Goal: Complete application form: Complete application form

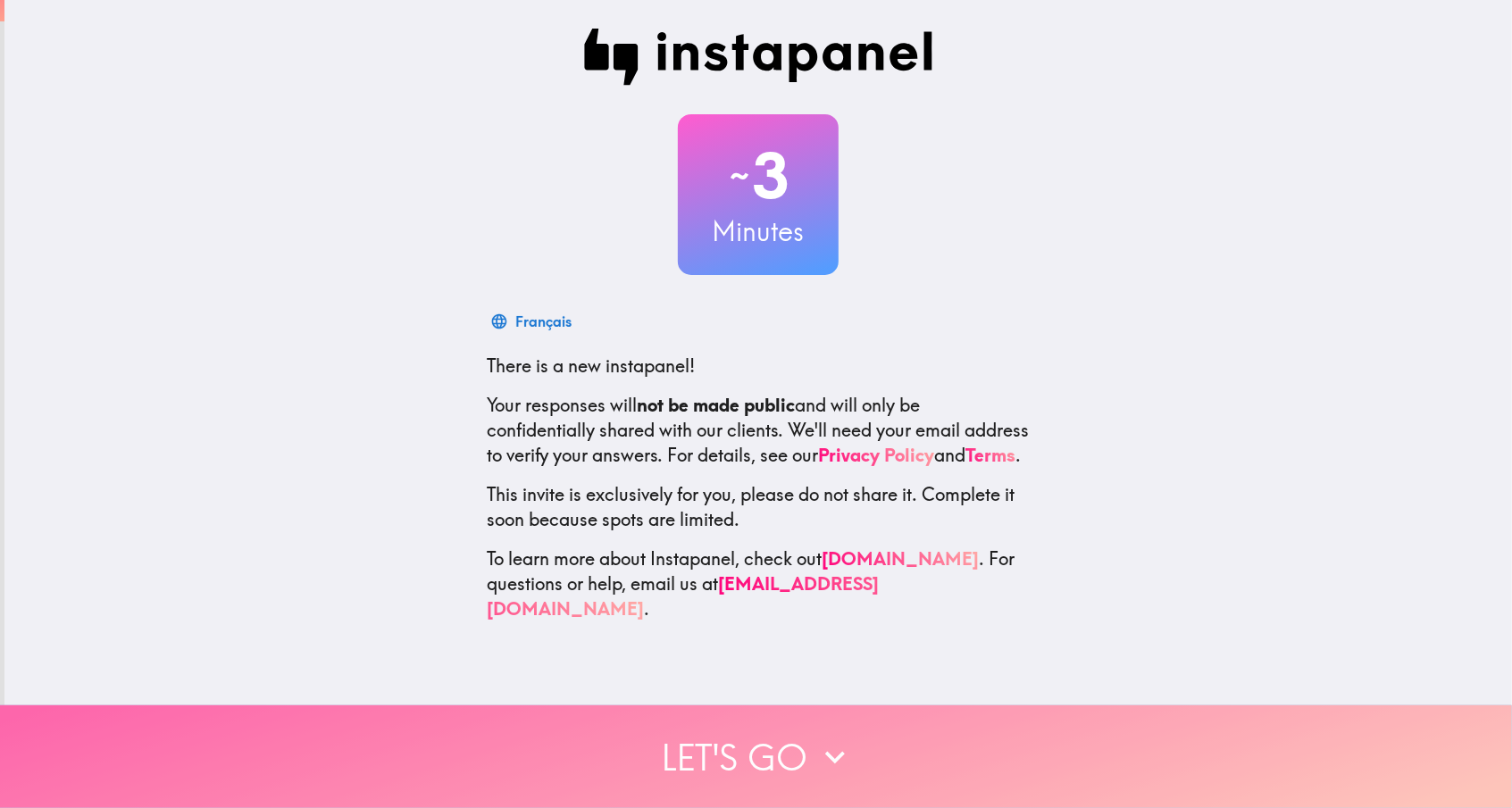
click at [771, 739] on button "Let's go" at bounding box center [756, 757] width 1512 height 103
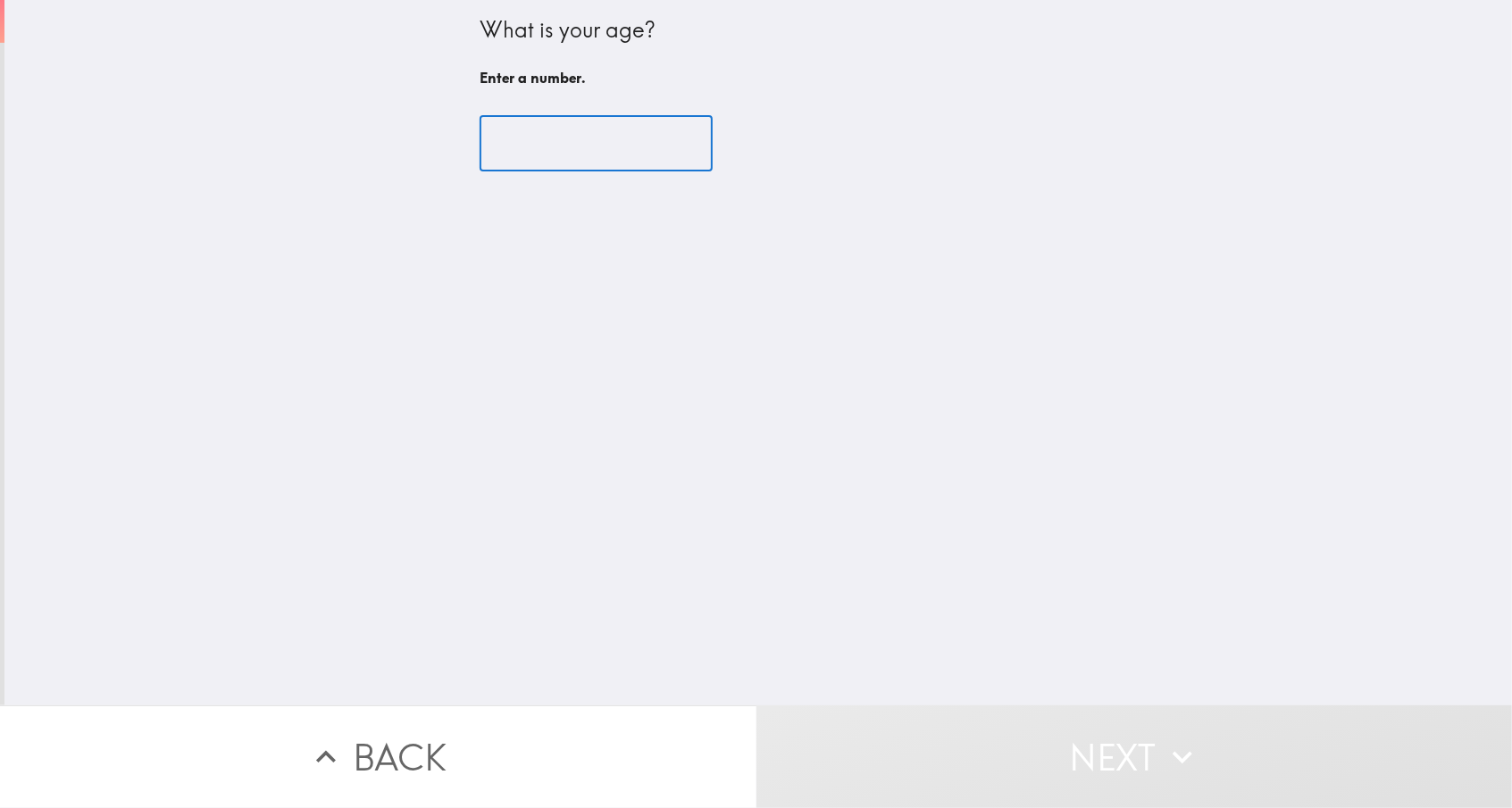
click at [539, 146] on input "number" at bounding box center [596, 143] width 233 height 55
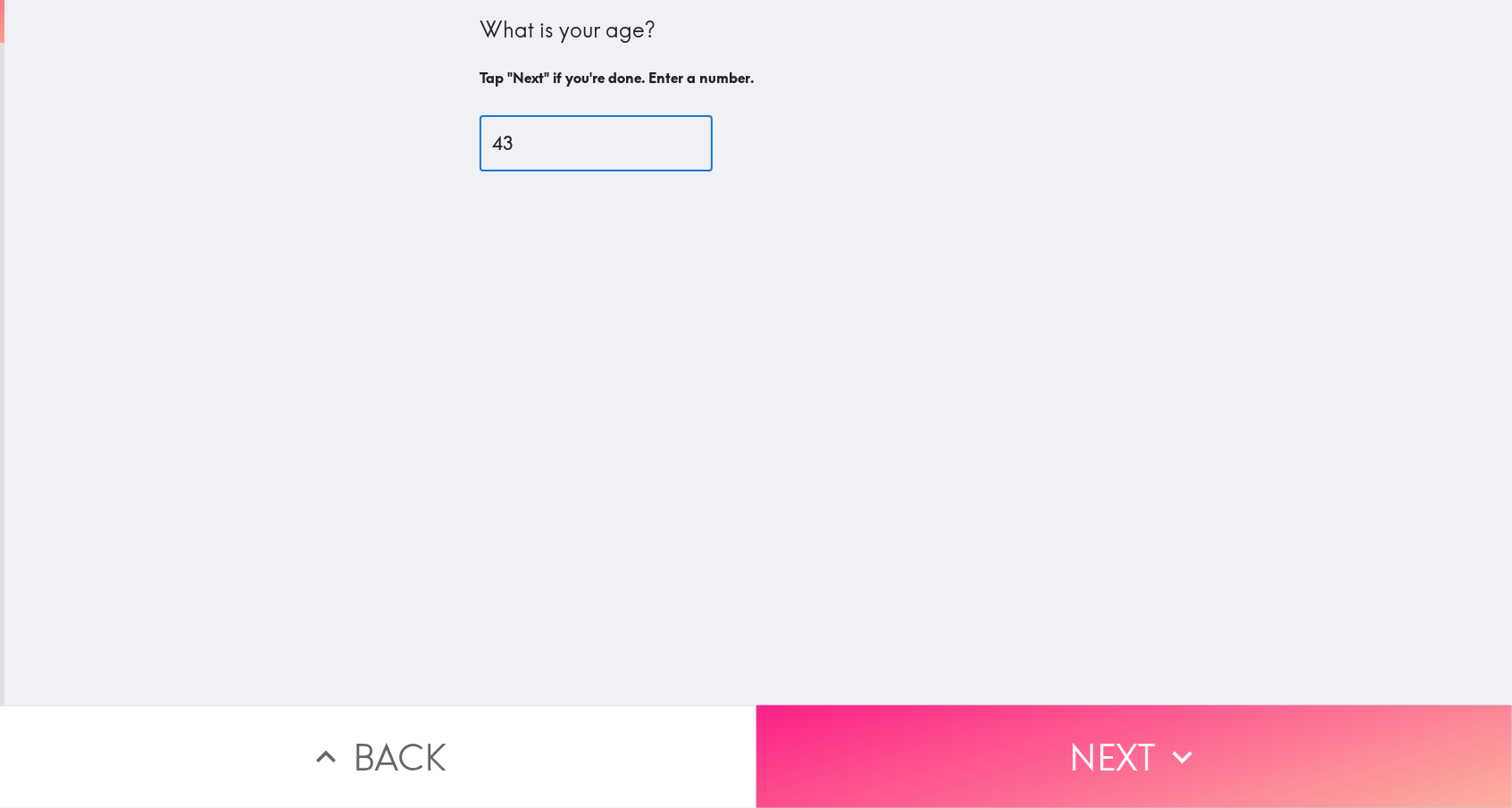
type input "43"
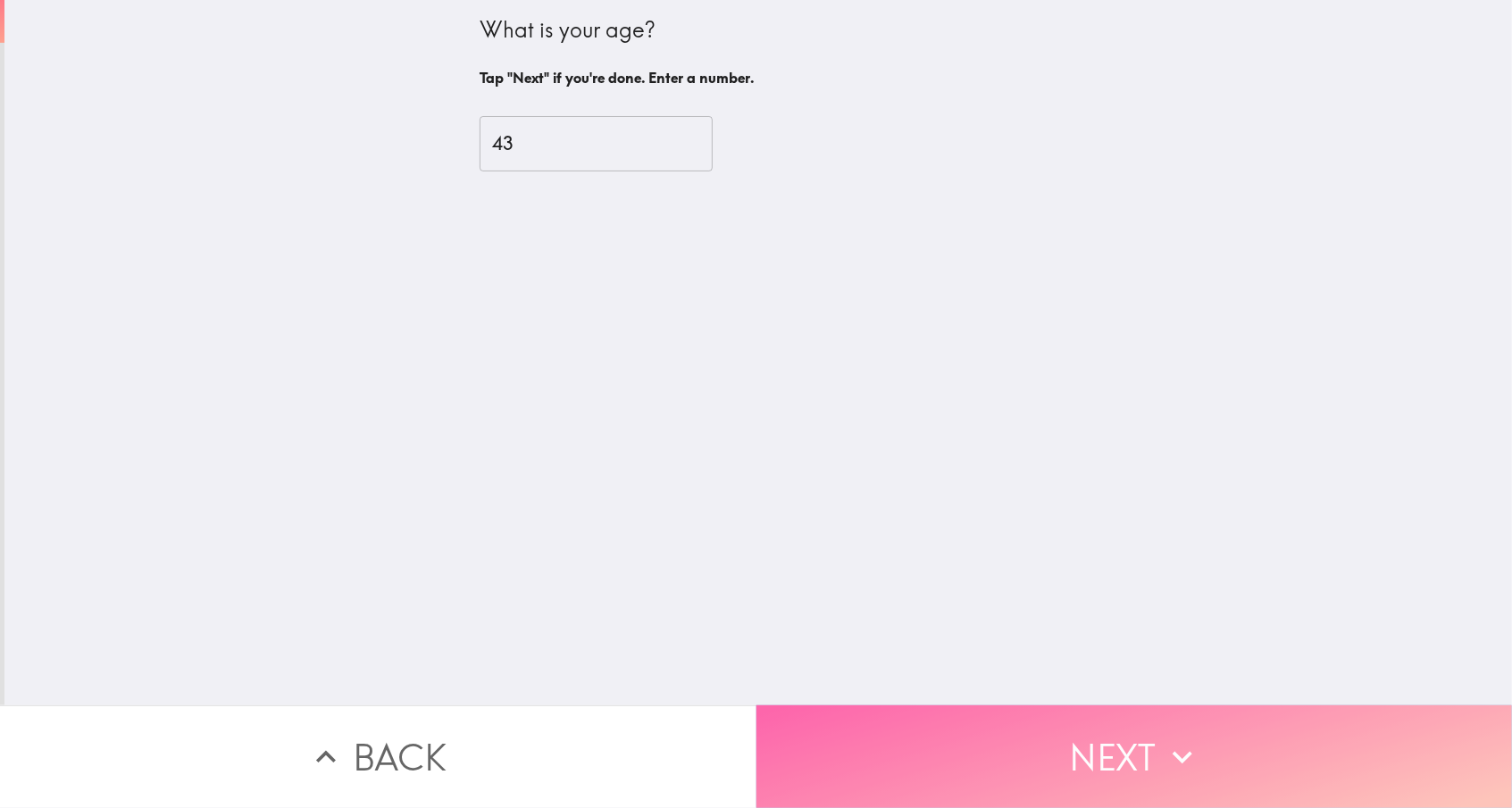
click at [1164, 753] on icon "button" at bounding box center [1182, 758] width 39 height 39
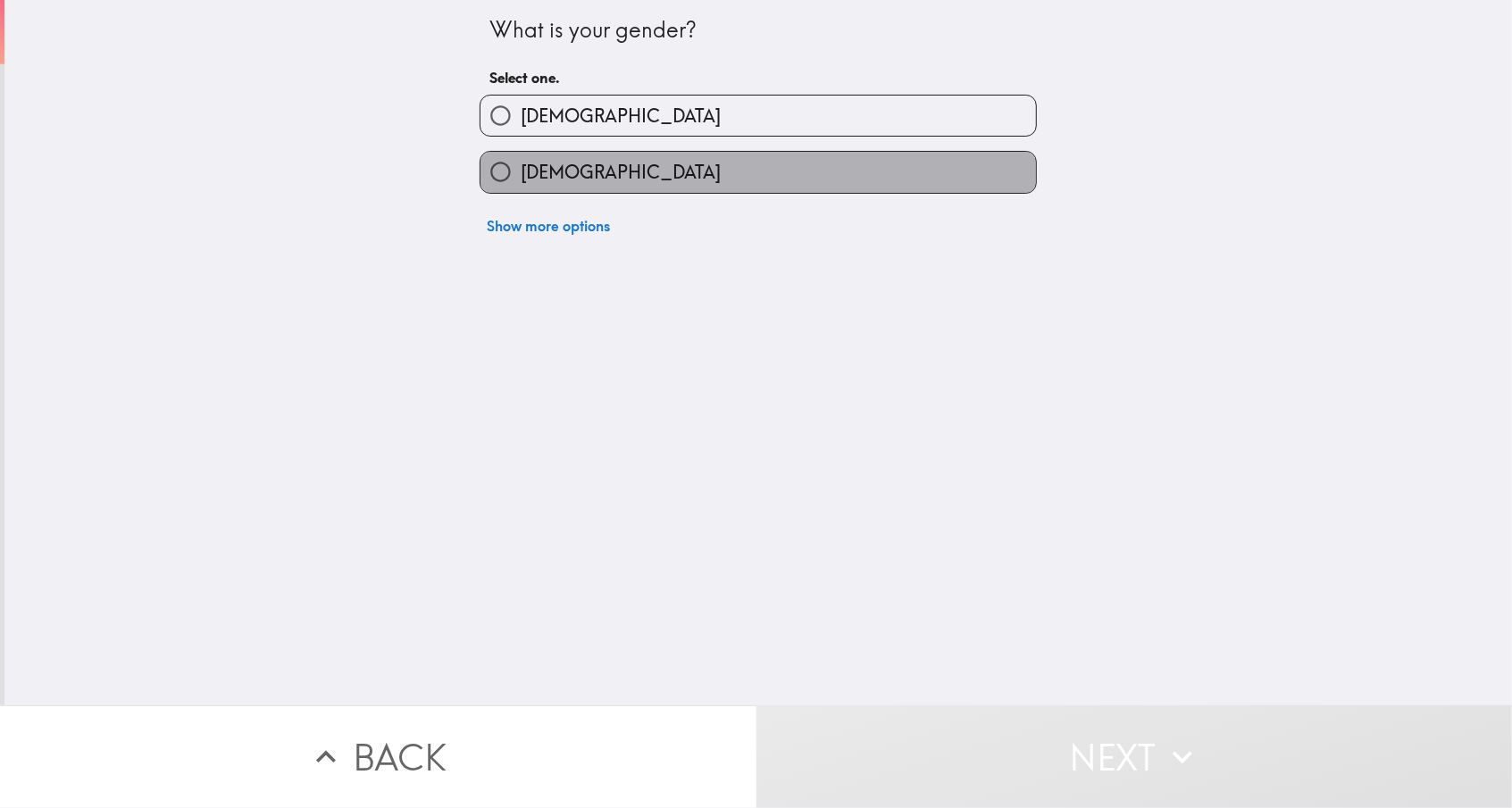
click at [561, 173] on span "[DEMOGRAPHIC_DATA]" at bounding box center [620, 172] width 200 height 25
click at [520, 173] on input "[DEMOGRAPHIC_DATA]" at bounding box center [500, 172] width 40 height 40
radio input "true"
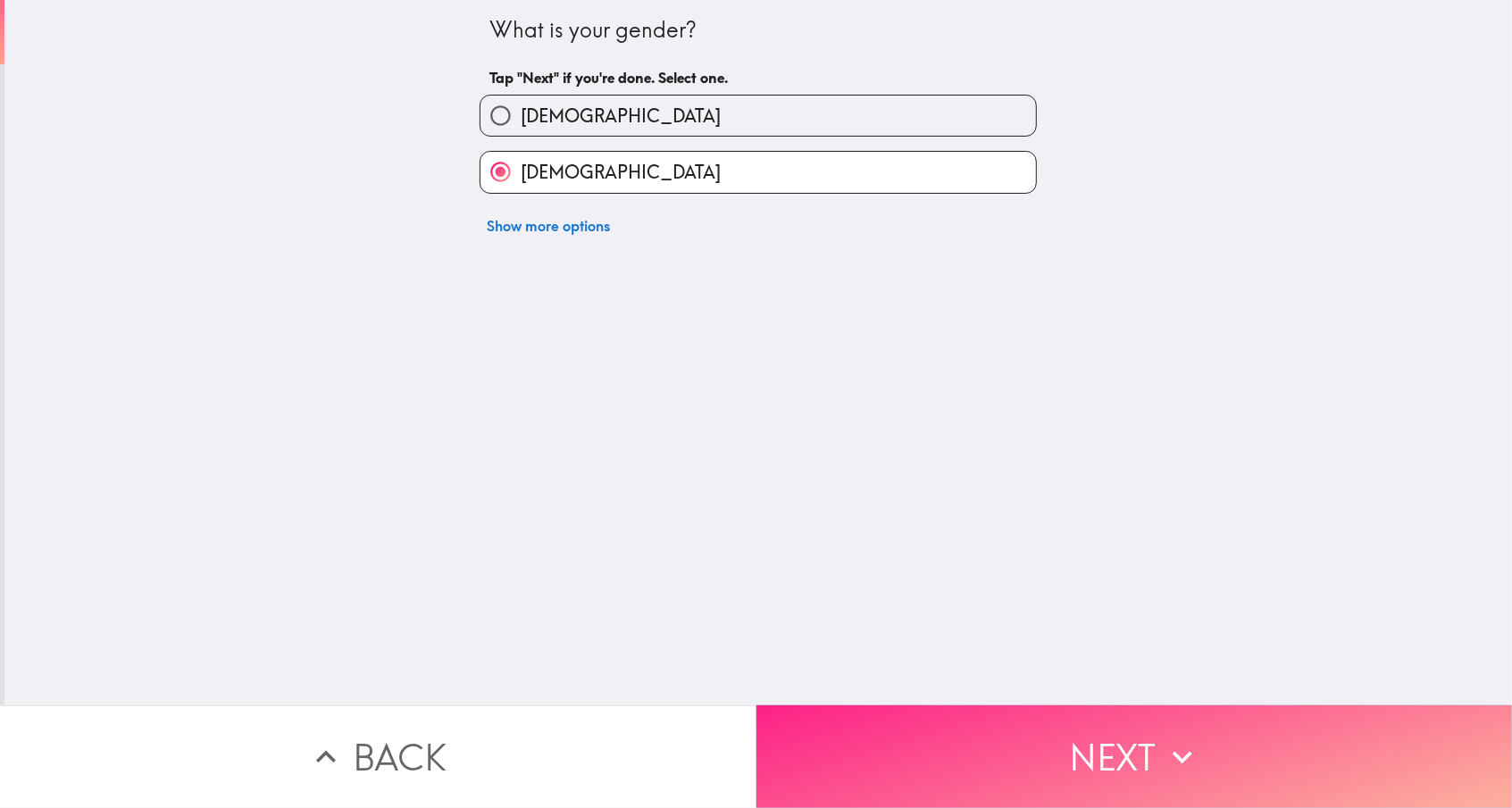
click at [1127, 752] on button "Next" at bounding box center [1134, 757] width 756 height 103
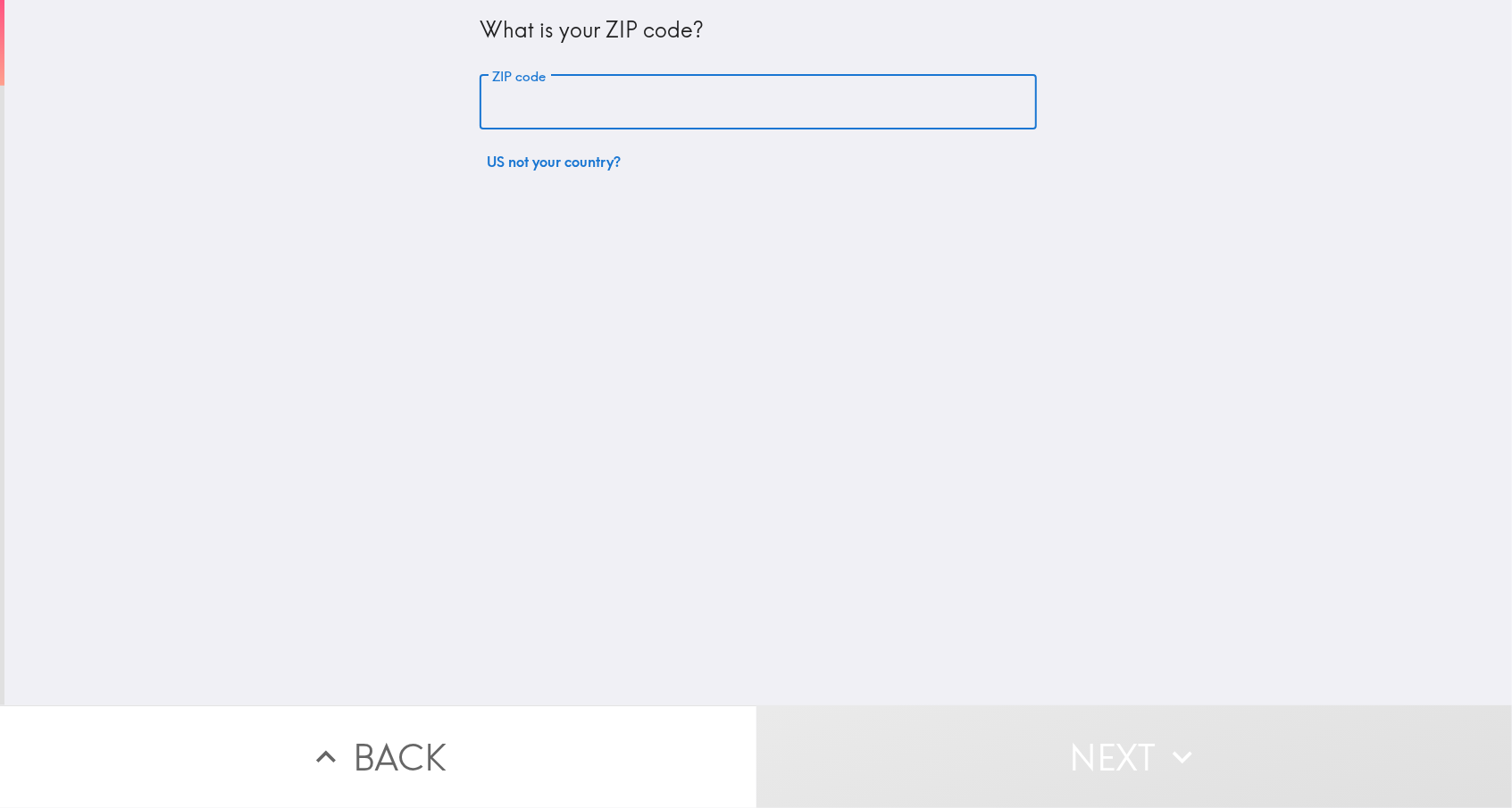
click at [575, 84] on input "ZIP code" at bounding box center [757, 102] width 557 height 55
type input "22601"
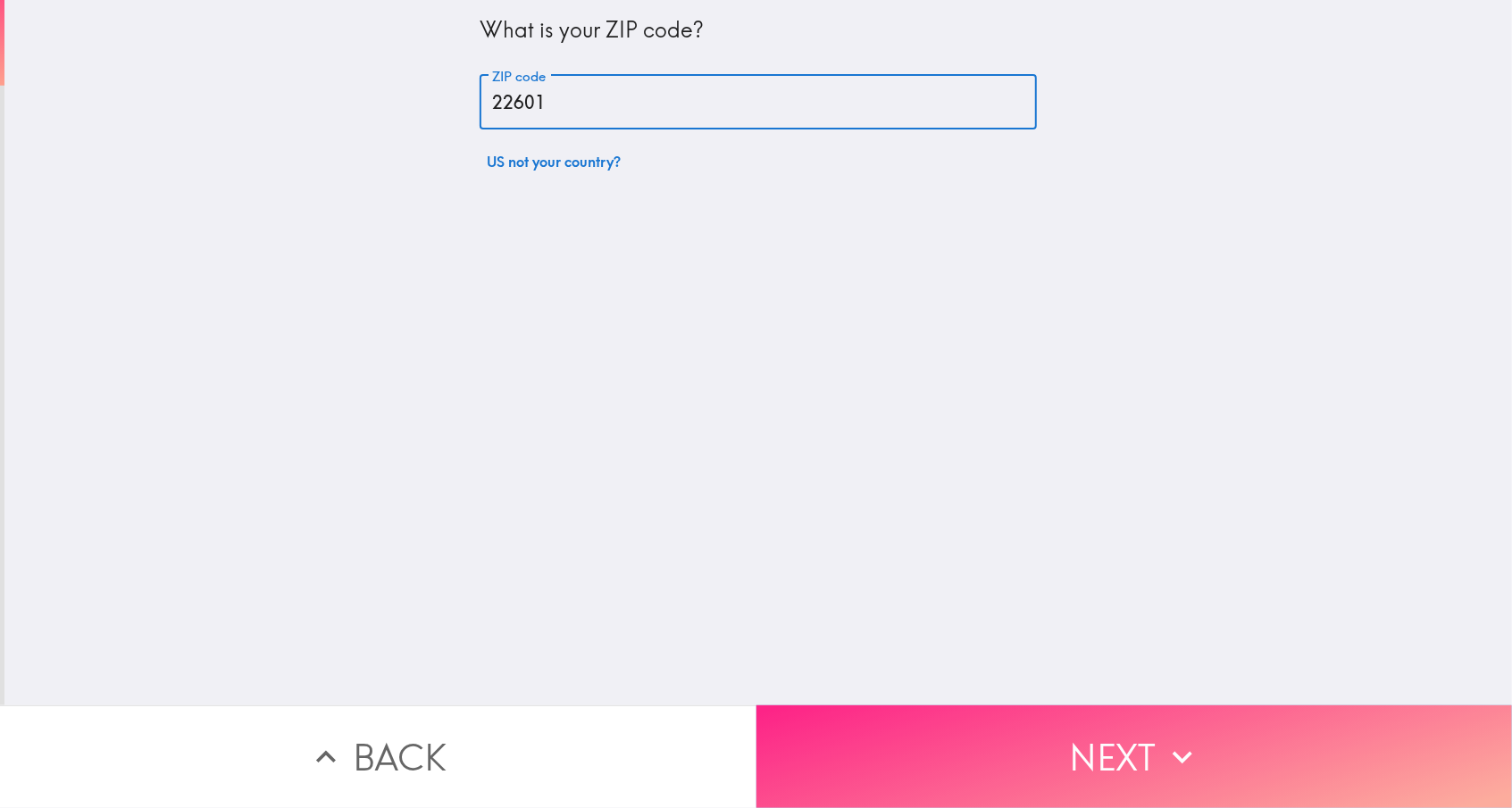
click at [1154, 759] on button "Next" at bounding box center [1134, 757] width 756 height 103
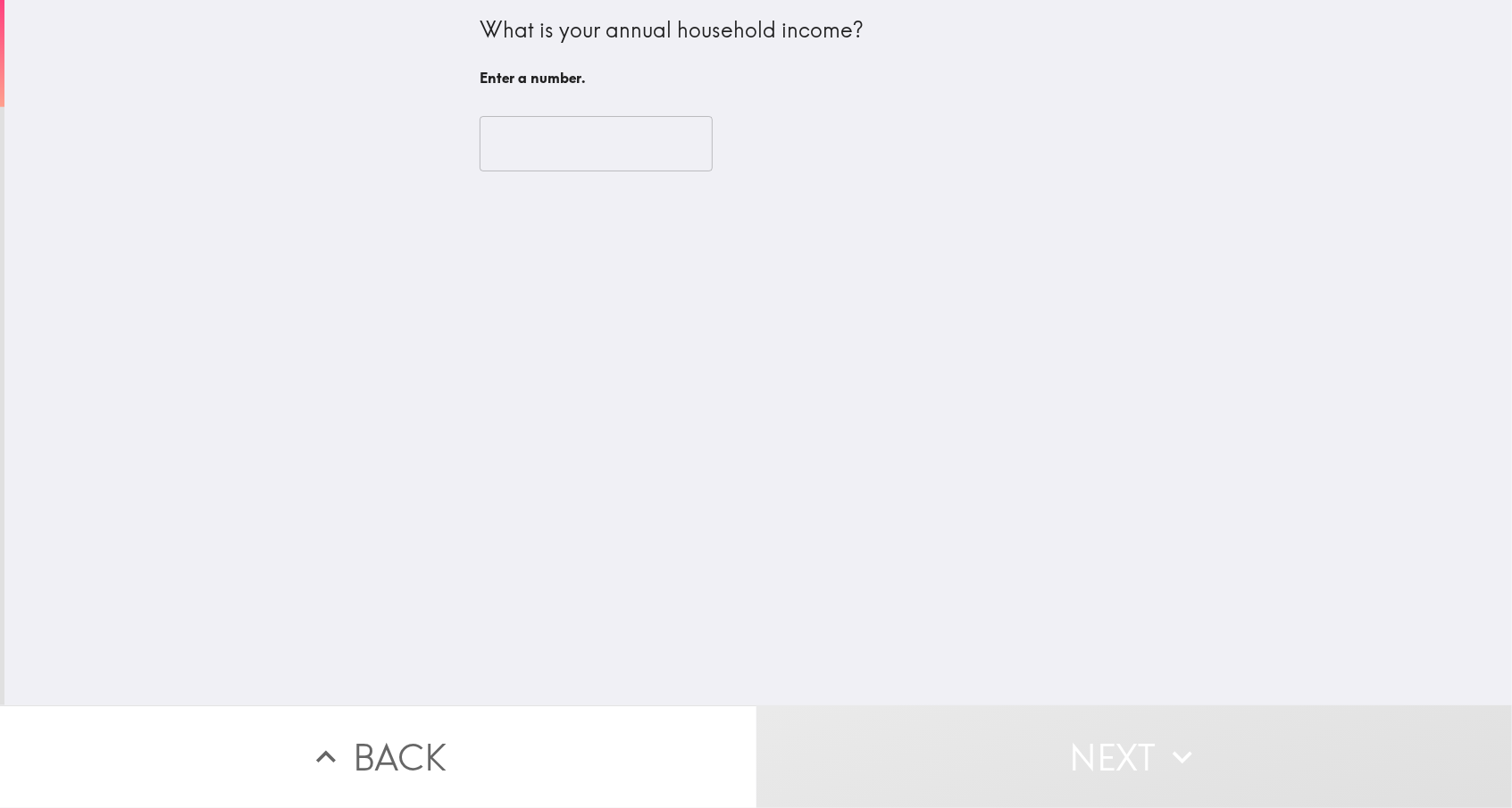
click at [594, 146] on input "number" at bounding box center [596, 143] width 233 height 55
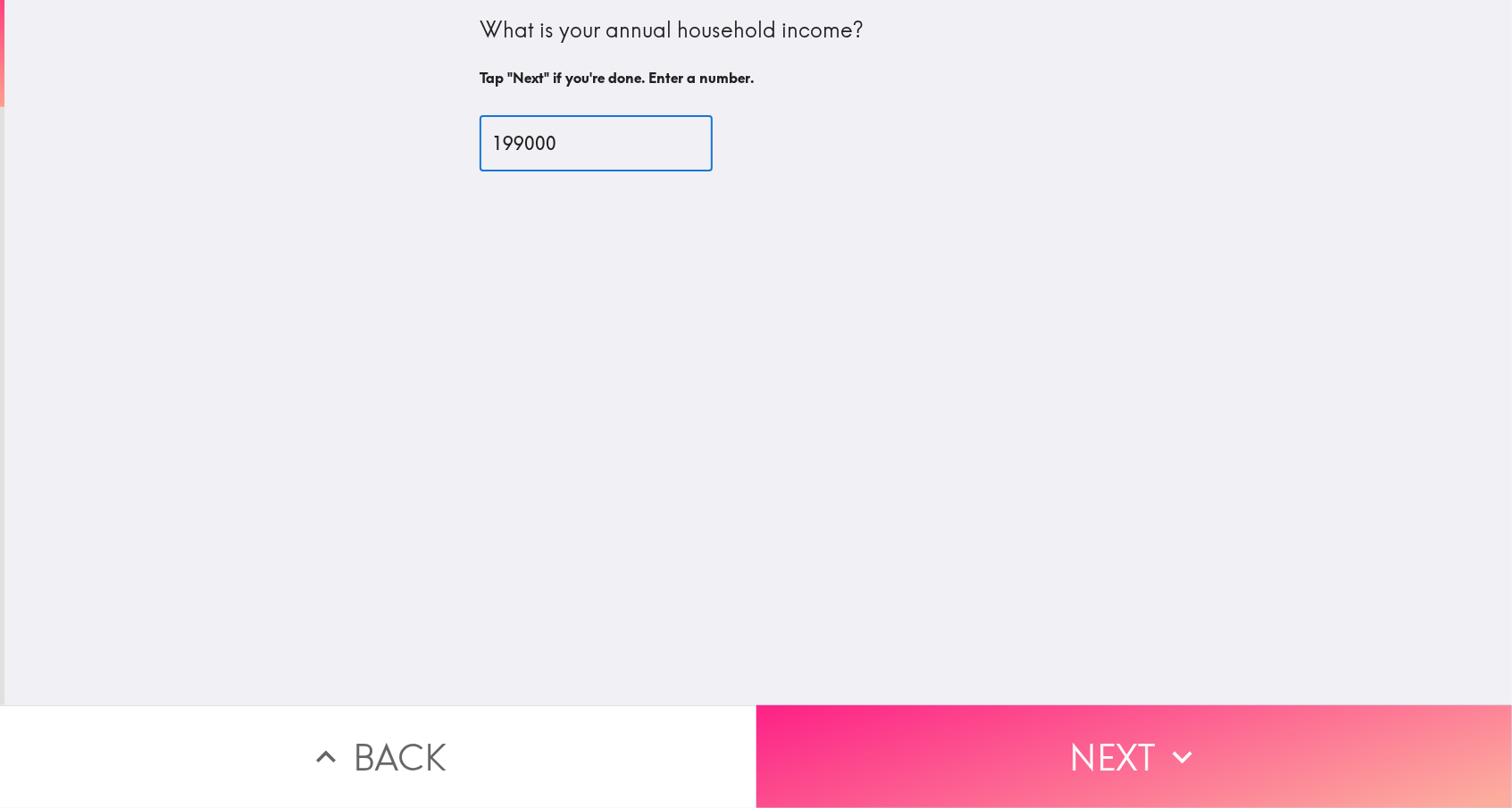
type input "199000"
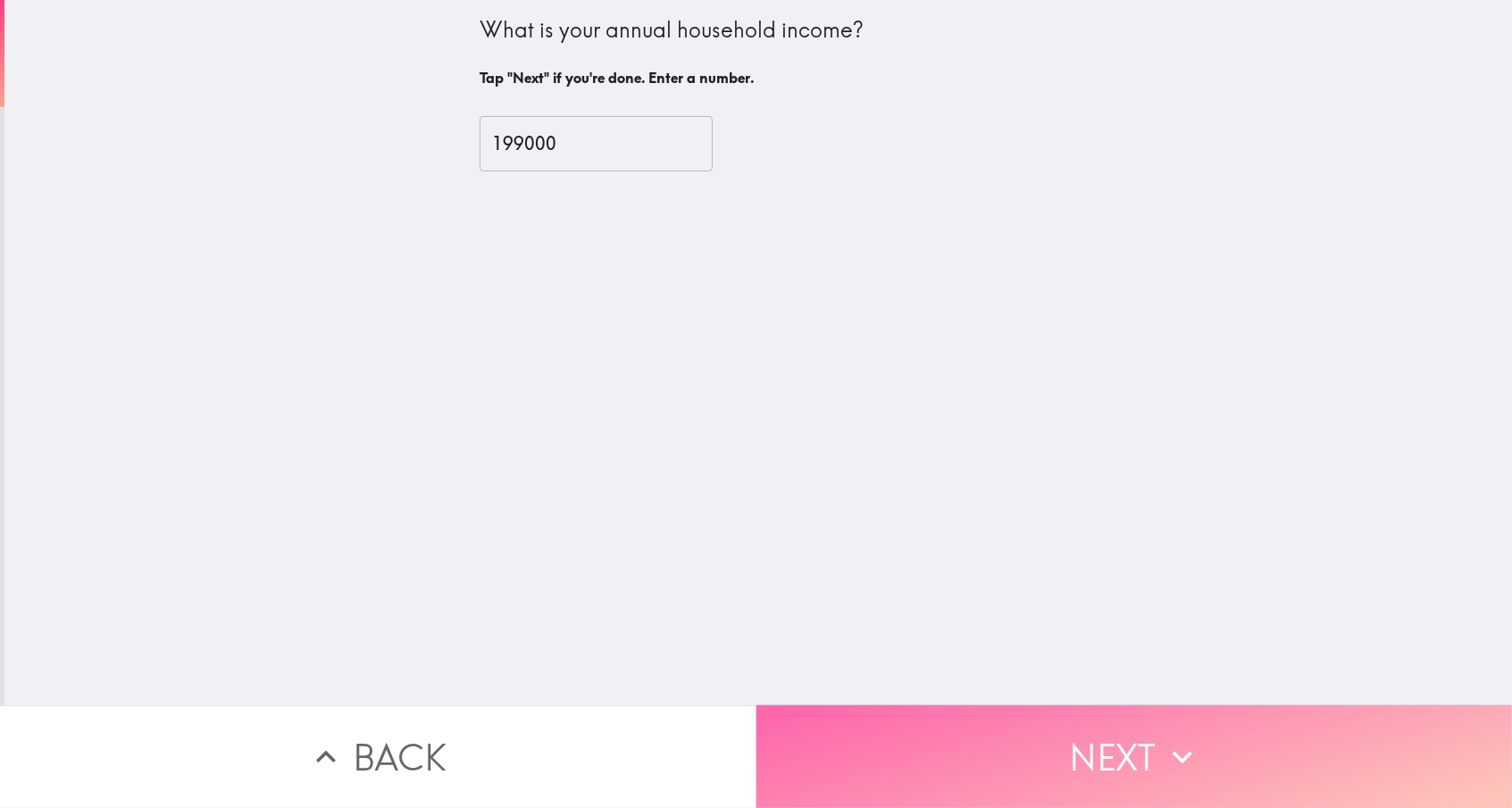
click at [1051, 757] on button "Next" at bounding box center [1134, 757] width 756 height 103
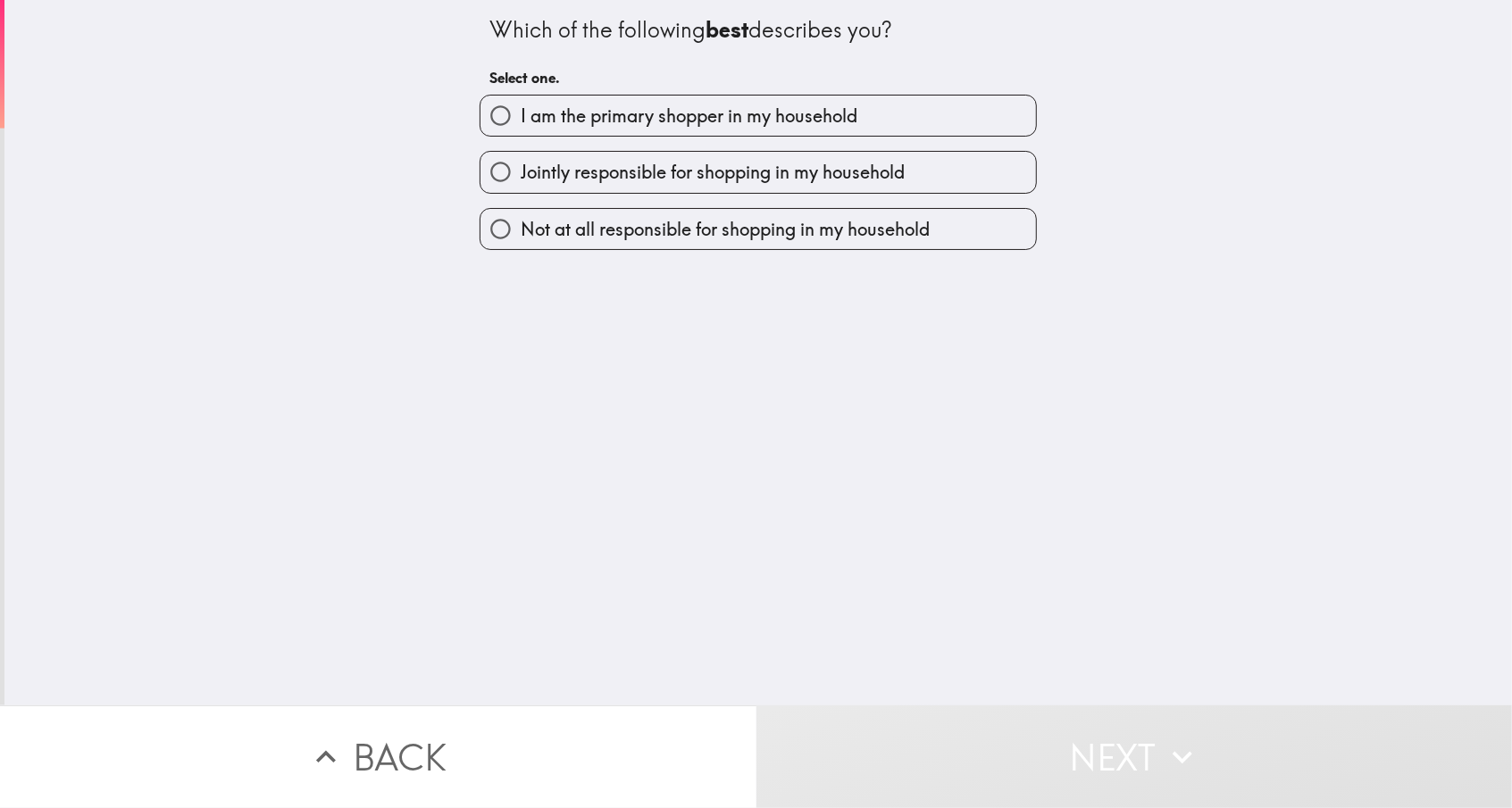
click at [605, 169] on span "Jointly responsible for shopping in my household" at bounding box center [713, 172] width 384 height 25
click at [520, 169] on input "Jointly responsible for shopping in my household" at bounding box center [500, 172] width 40 height 40
radio input "true"
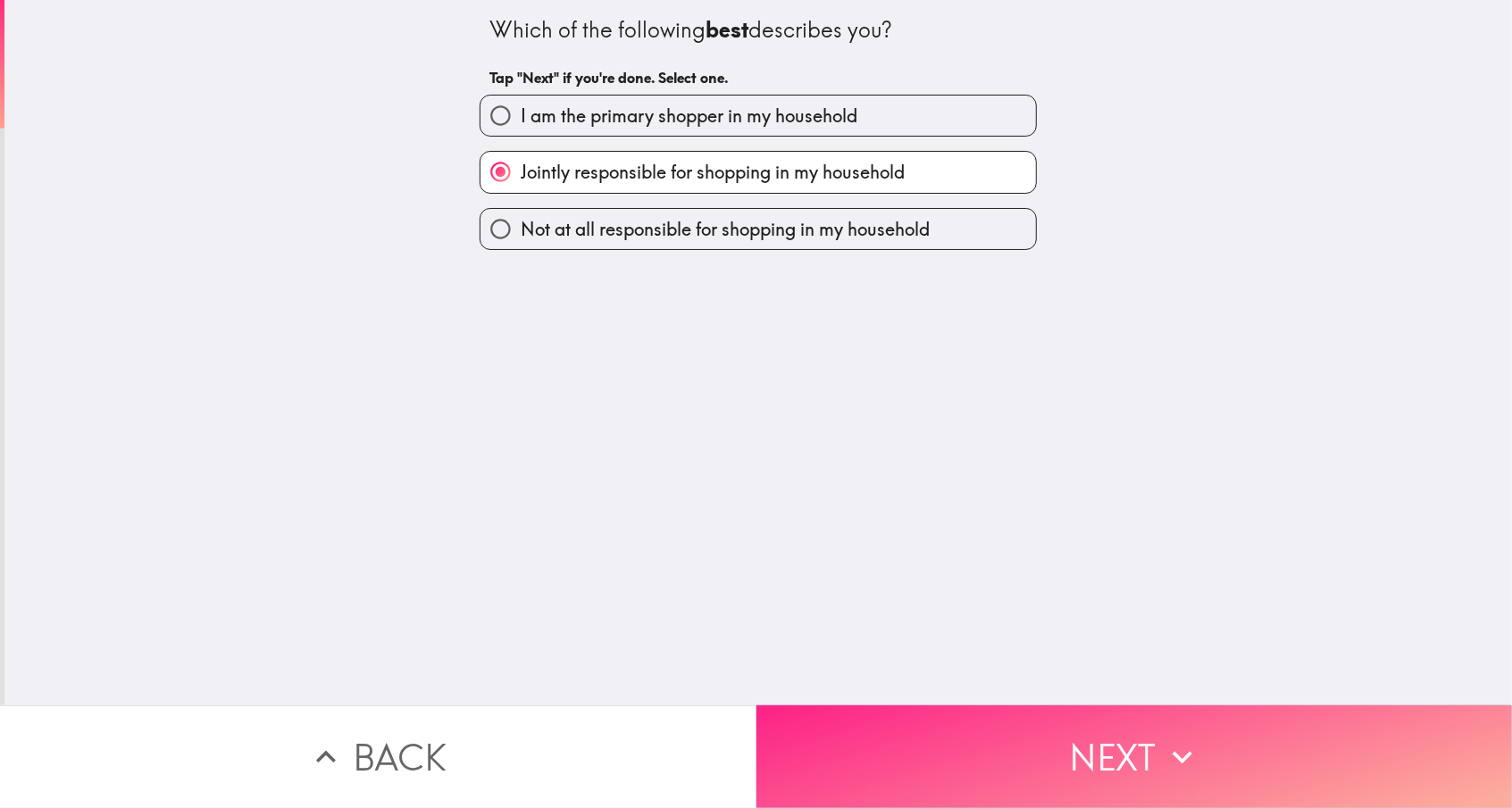
click at [1139, 747] on button "Next" at bounding box center [1134, 757] width 756 height 103
